Goal: Register for event/course

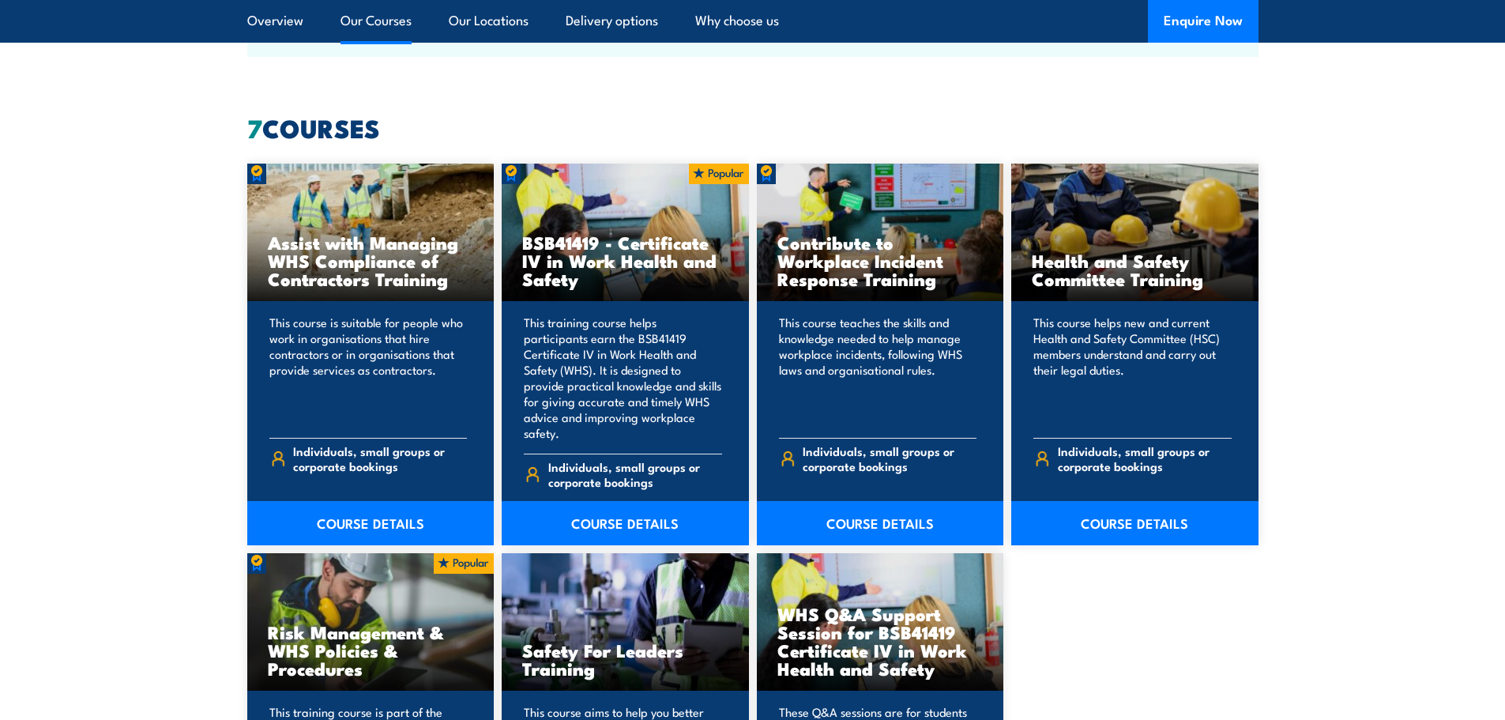
scroll to position [1185, 0]
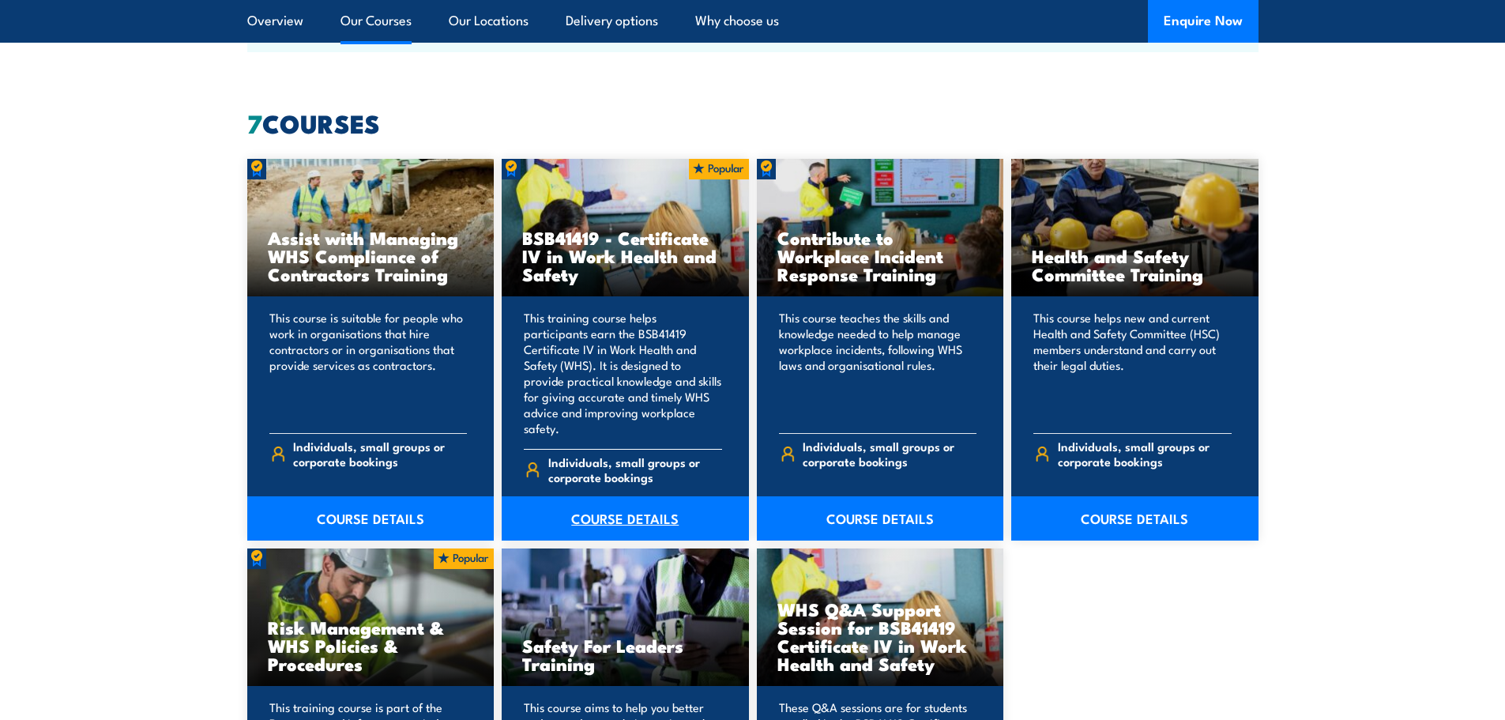
click at [627, 498] on link "COURSE DETAILS" at bounding box center [625, 518] width 247 height 44
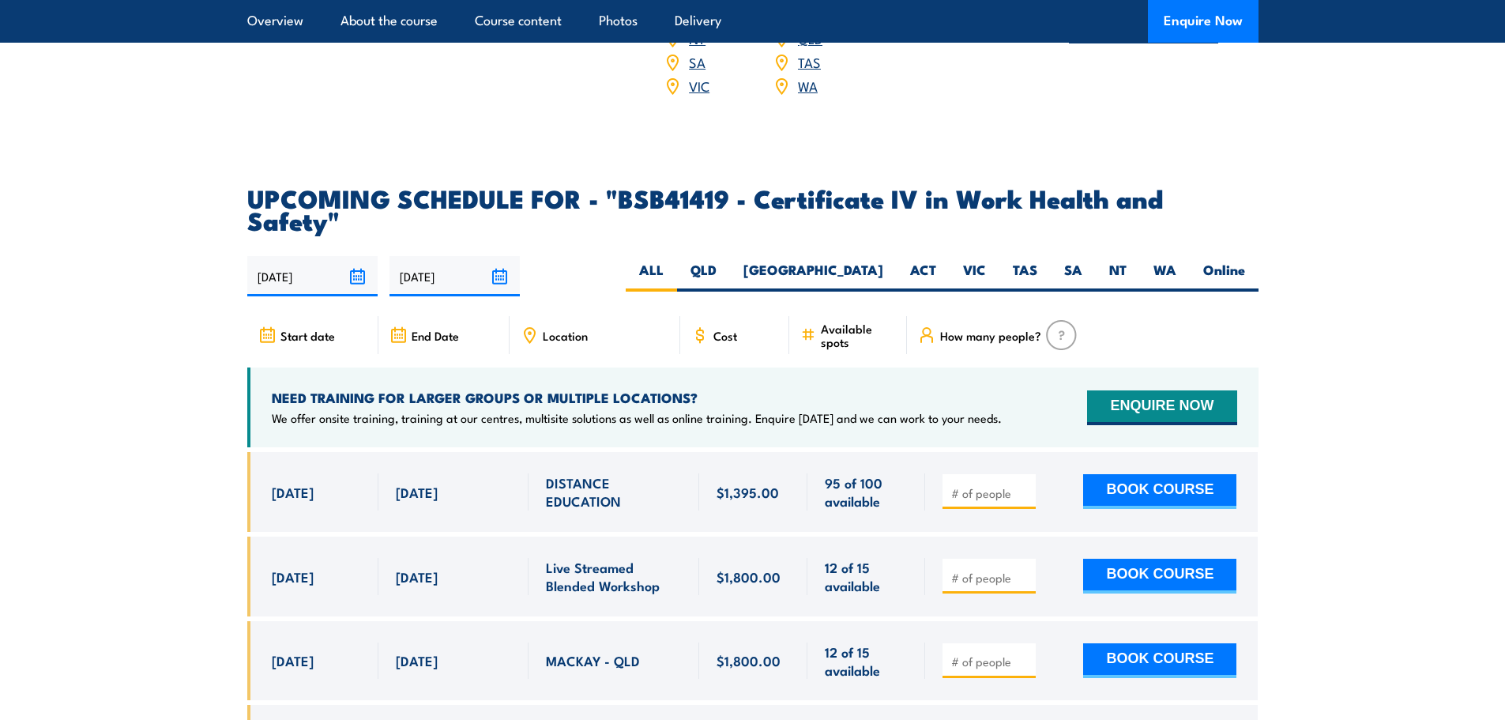
scroll to position [4897, 0]
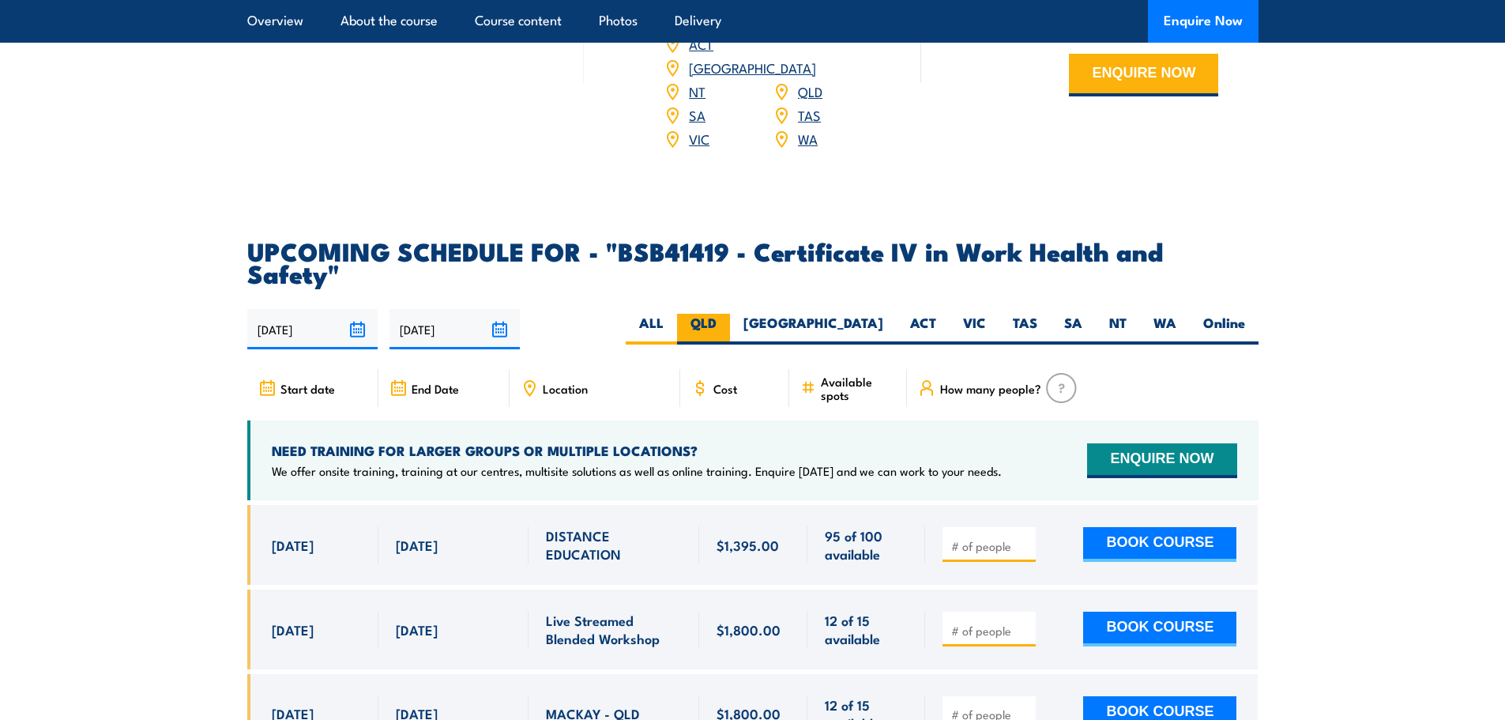
click at [730, 314] on label "QLD" at bounding box center [703, 329] width 53 height 31
click at [727, 314] on input "QLD" at bounding box center [721, 319] width 10 height 10
radio input "true"
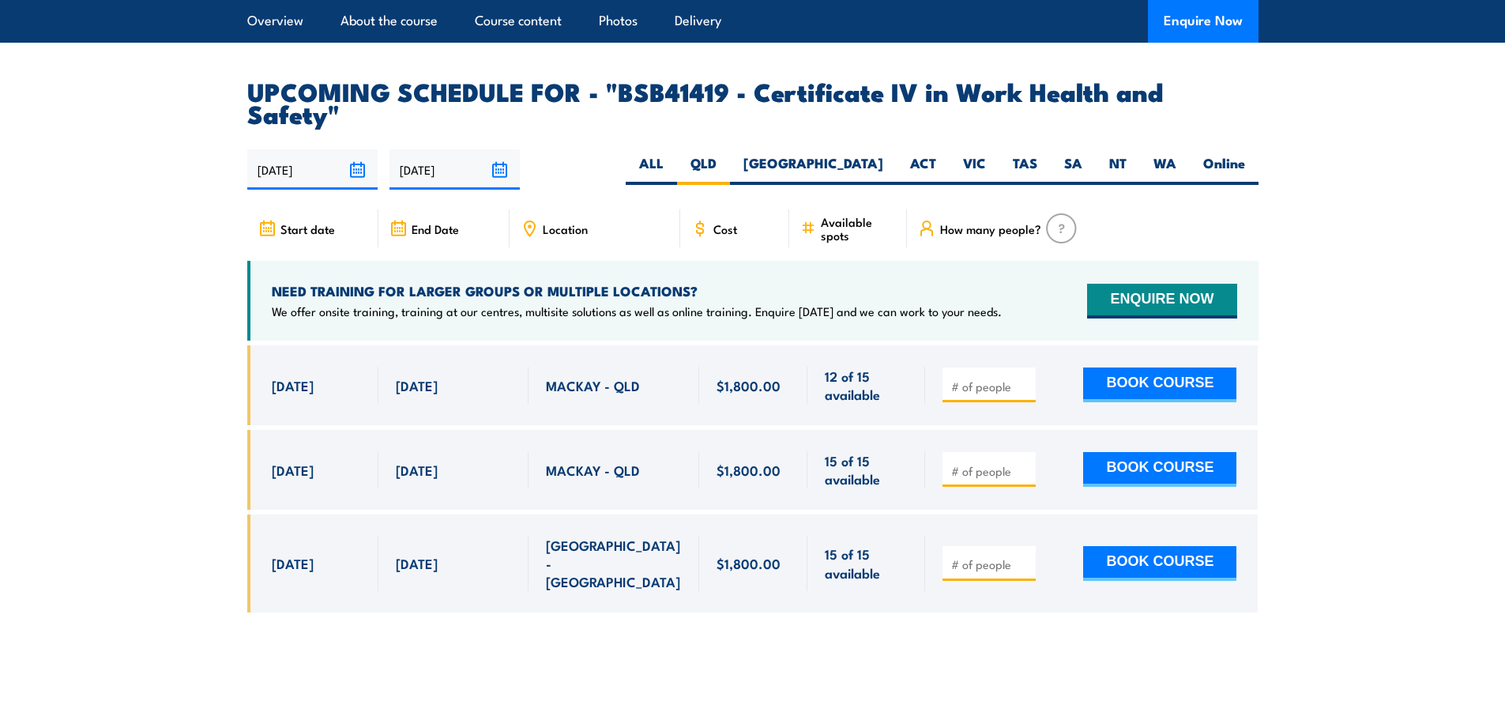
scroll to position [5076, 0]
